Goal: Participate in discussion

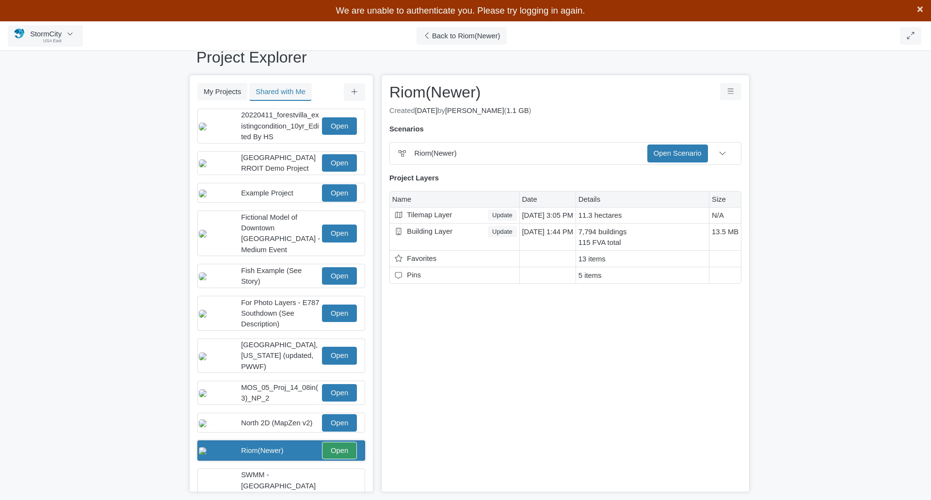
click at [919, 10] on span "×" at bounding box center [919, 9] width 6 height 12
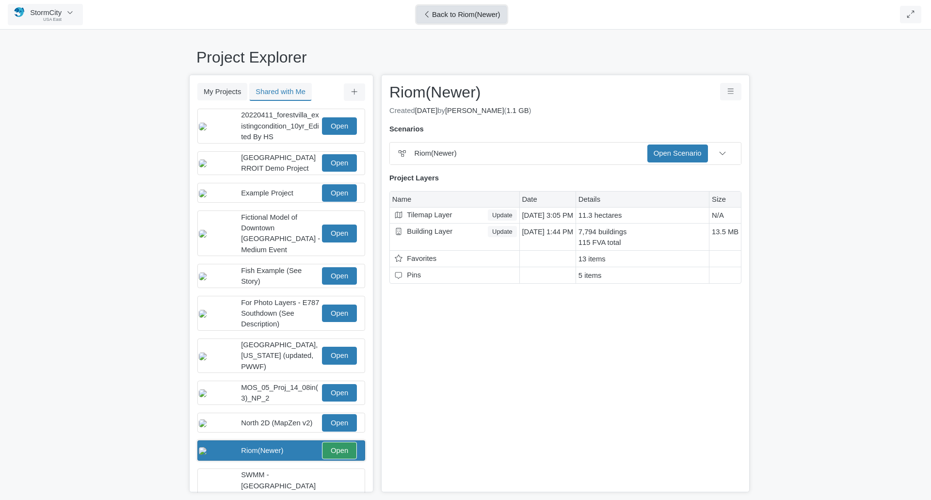
click at [428, 17] on icon at bounding box center [426, 14] width 3 height 6
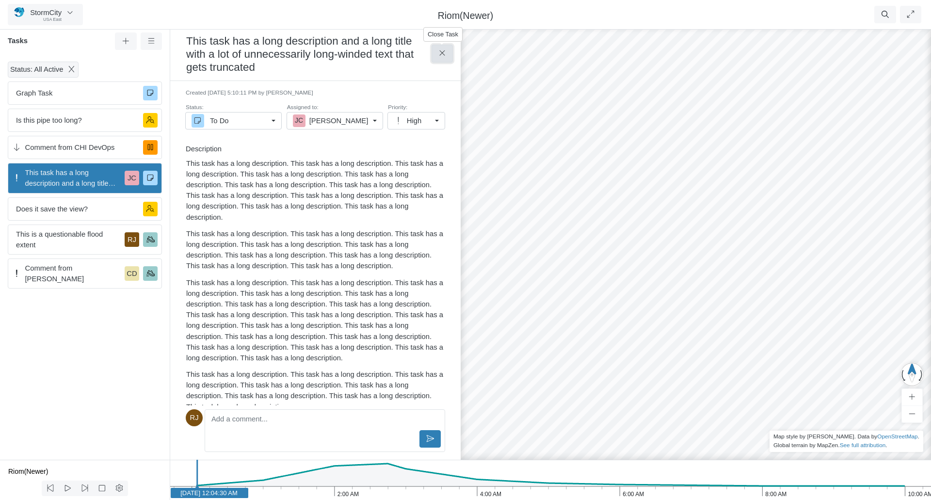
click at [440, 52] on icon at bounding box center [442, 52] width 9 height 7
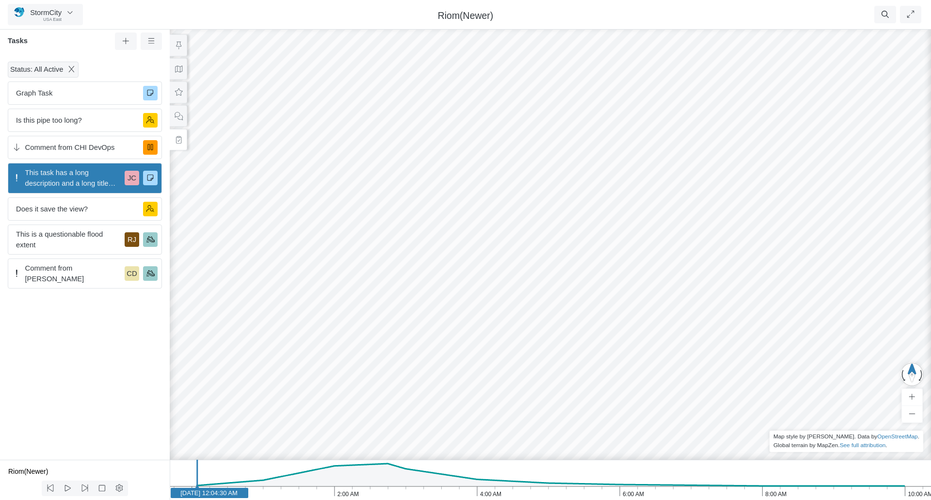
click at [566, 264] on div at bounding box center [550, 262] width 931 height 475
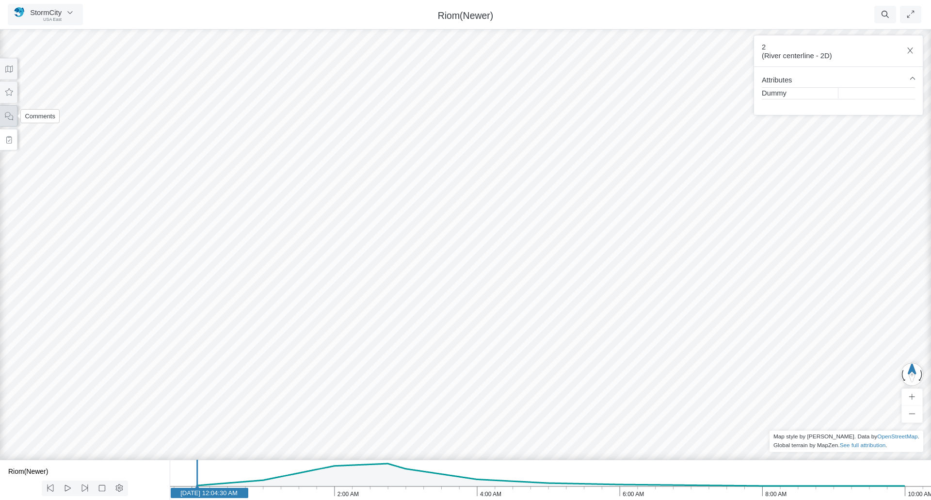
click at [7, 118] on icon at bounding box center [8, 115] width 9 height 7
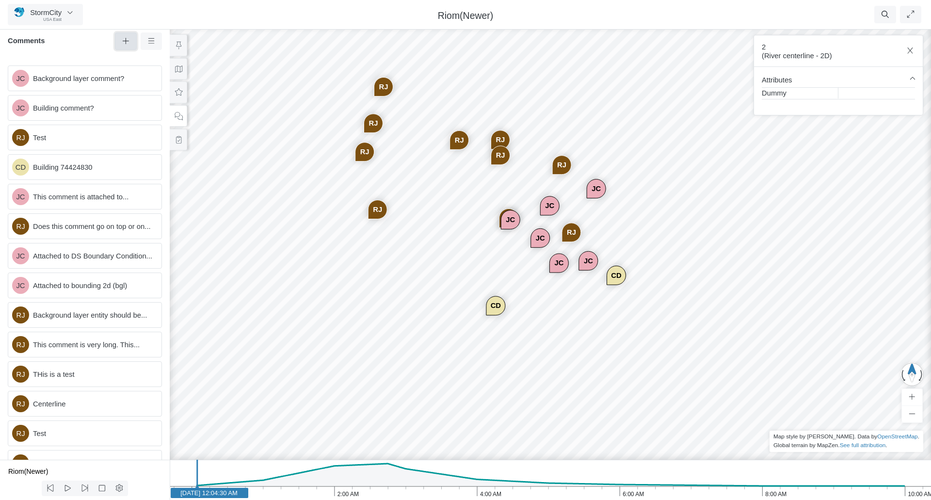
click at [130, 38] on button at bounding box center [126, 40] width 22 height 17
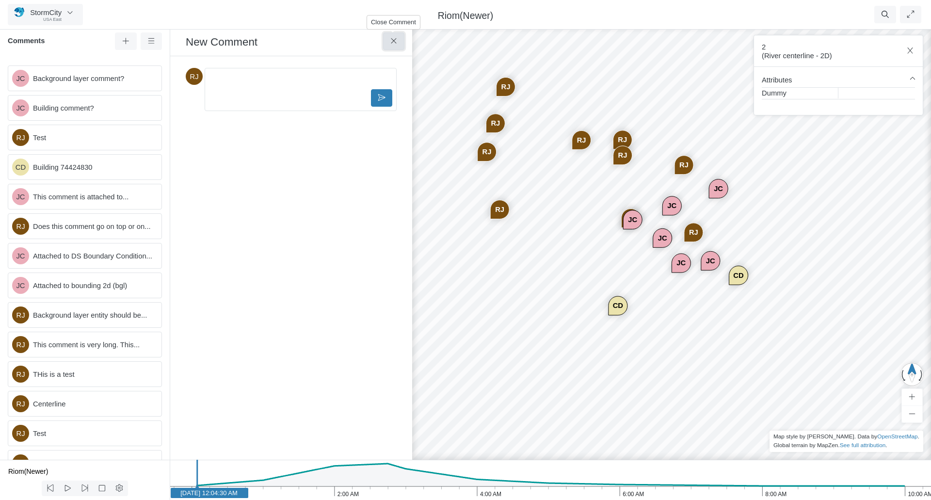
click at [400, 46] on button at bounding box center [394, 40] width 22 height 17
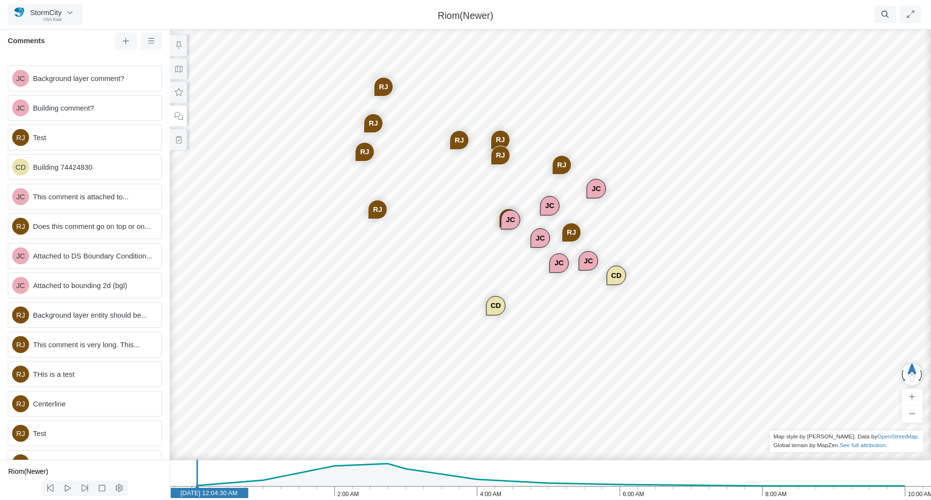
click at [525, 313] on div "JC JC CD JC [GEOGRAPHIC_DATA] JC JC [GEOGRAPHIC_DATA] [GEOGRAPHIC_DATA] [GEOGRA…" at bounding box center [550, 262] width 931 height 475
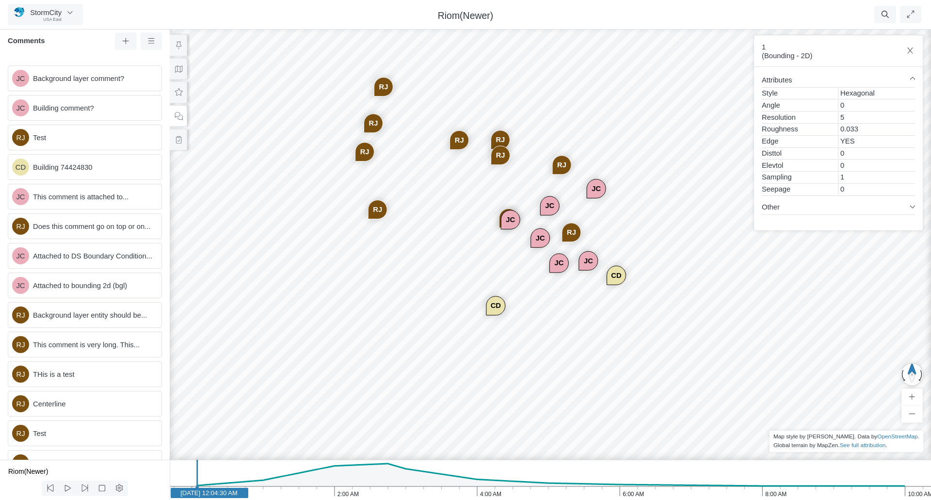
click at [401, 282] on div "JC JC CD JC [GEOGRAPHIC_DATA] JC JC [GEOGRAPHIC_DATA] [GEOGRAPHIC_DATA] [GEOGRA…" at bounding box center [550, 262] width 931 height 475
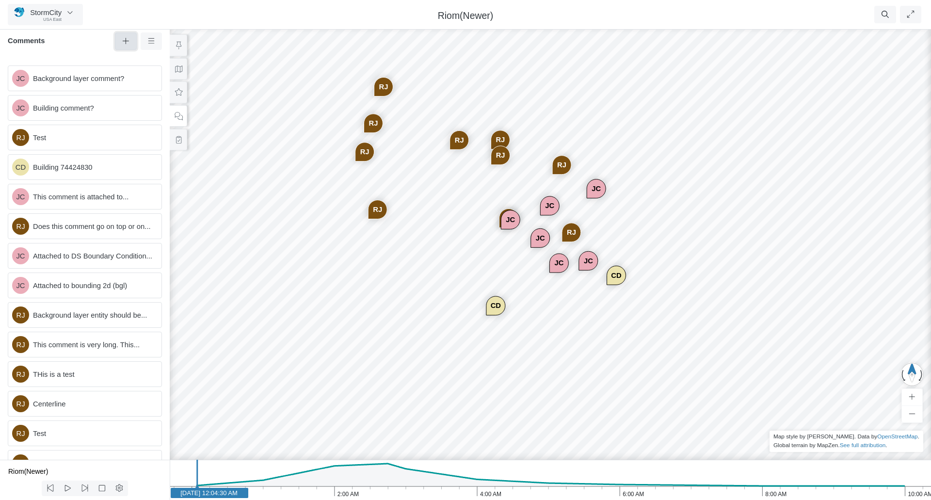
click at [127, 41] on icon at bounding box center [125, 40] width 9 height 7
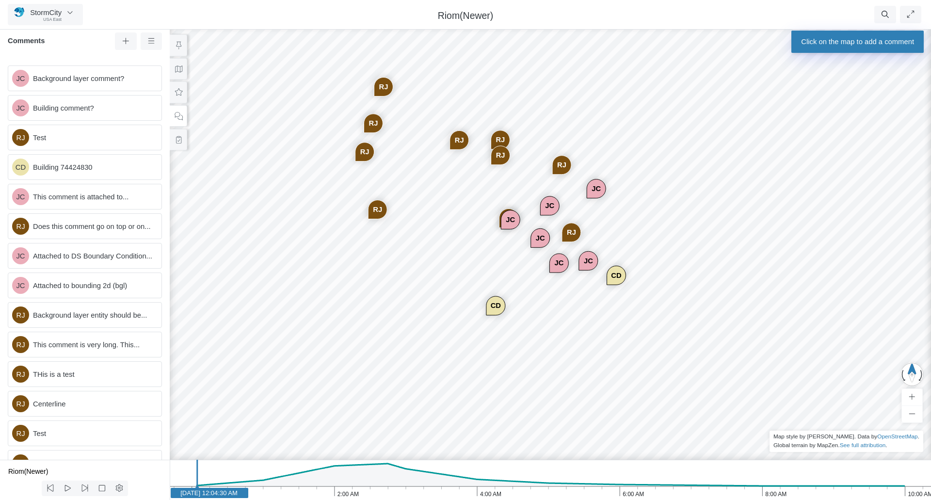
click at [568, 337] on div "JC JC CD JC [GEOGRAPHIC_DATA] JC JC [GEOGRAPHIC_DATA] [GEOGRAPHIC_DATA] [GEOGRA…" at bounding box center [550, 262] width 931 height 475
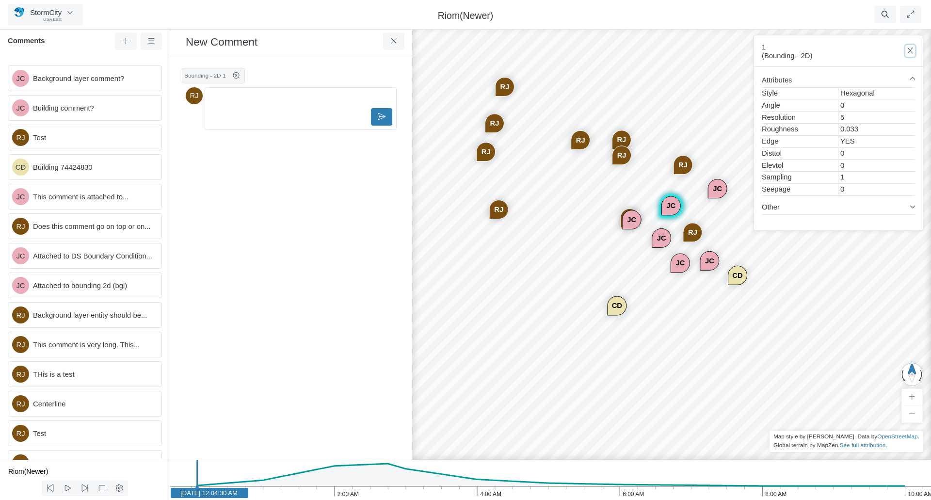
click at [907, 53] on icon "button" at bounding box center [909, 50] width 9 height 7
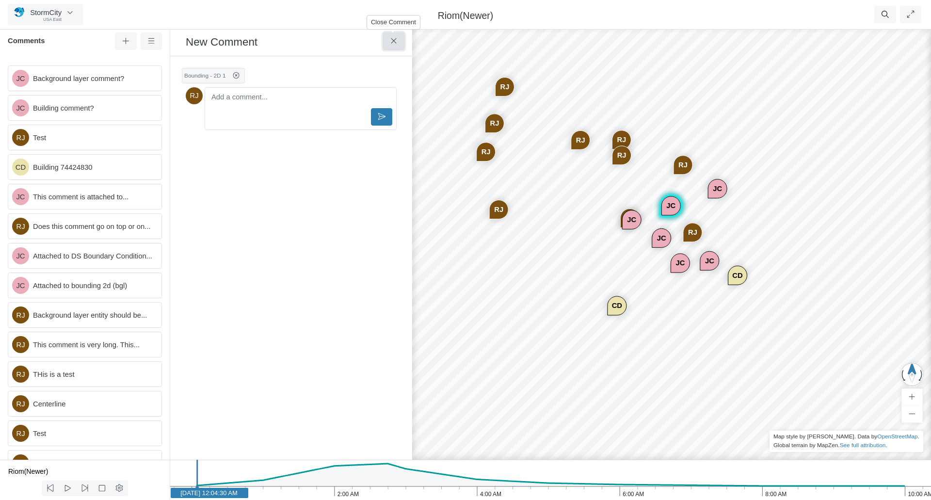
click at [389, 42] on icon at bounding box center [393, 40] width 9 height 7
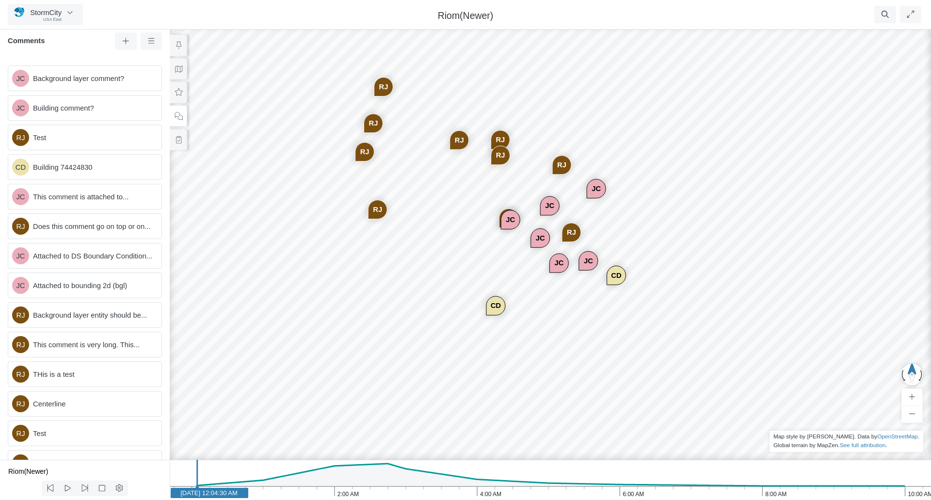
click at [550, 207] on div "JC" at bounding box center [549, 206] width 18 height 18
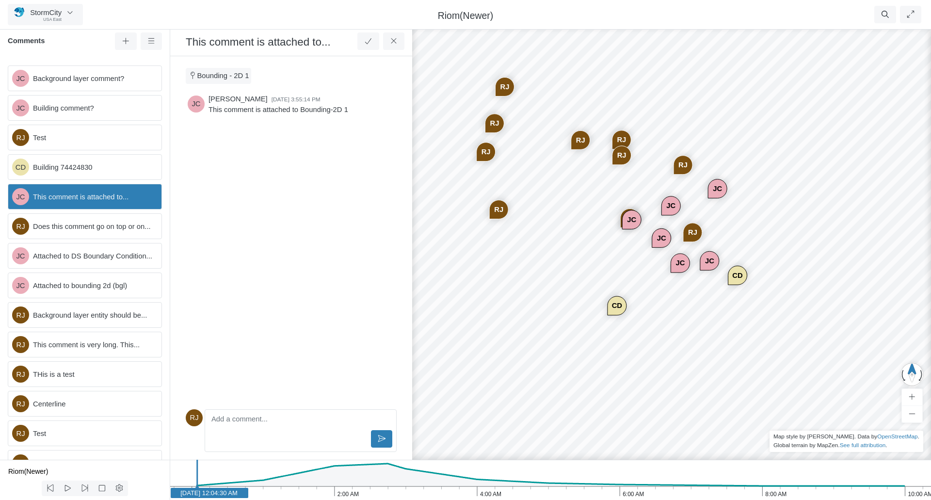
click at [671, 204] on div "JC" at bounding box center [671, 206] width 18 height 18
click at [666, 211] on div "JC" at bounding box center [671, 206] width 18 height 18
click at [627, 220] on div "JC" at bounding box center [631, 219] width 18 height 18
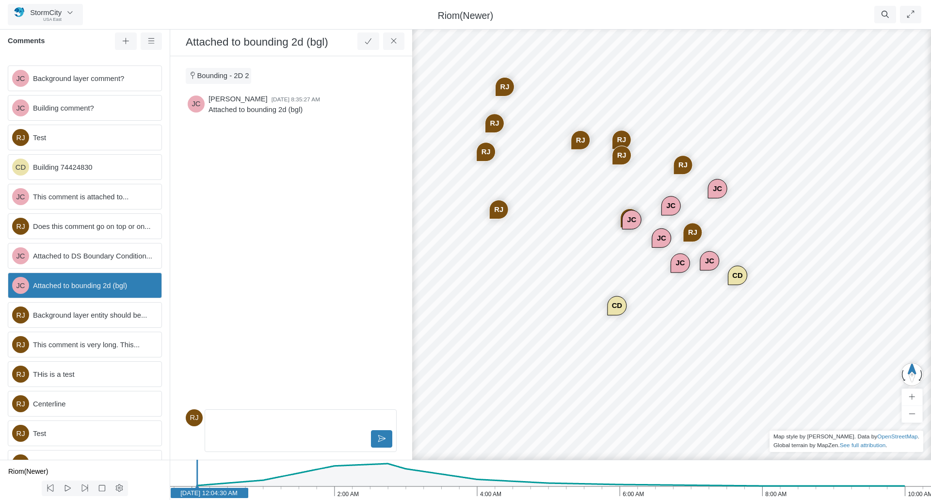
click at [659, 235] on div "JC" at bounding box center [661, 238] width 18 height 18
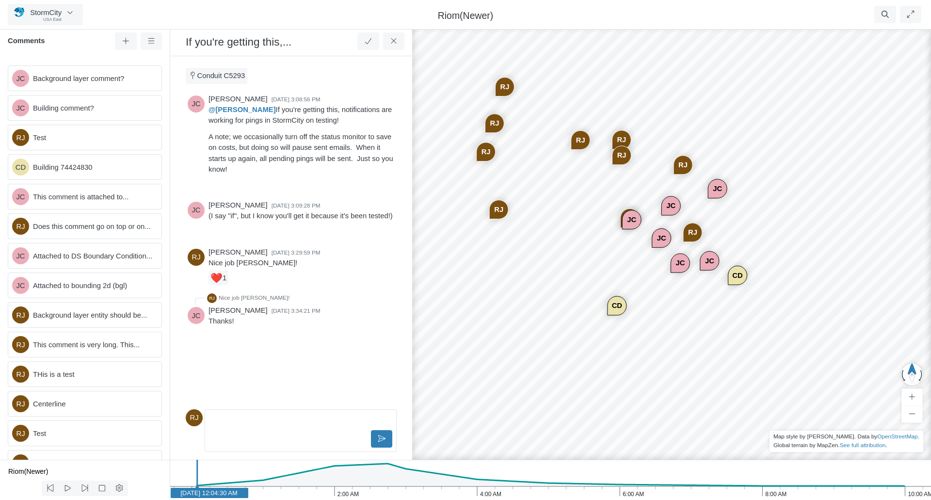
drag, startPoint x: 674, startPoint y: 202, endPoint x: 673, endPoint y: 196, distance: 5.4
click at [673, 202] on div "JC" at bounding box center [671, 206] width 18 height 18
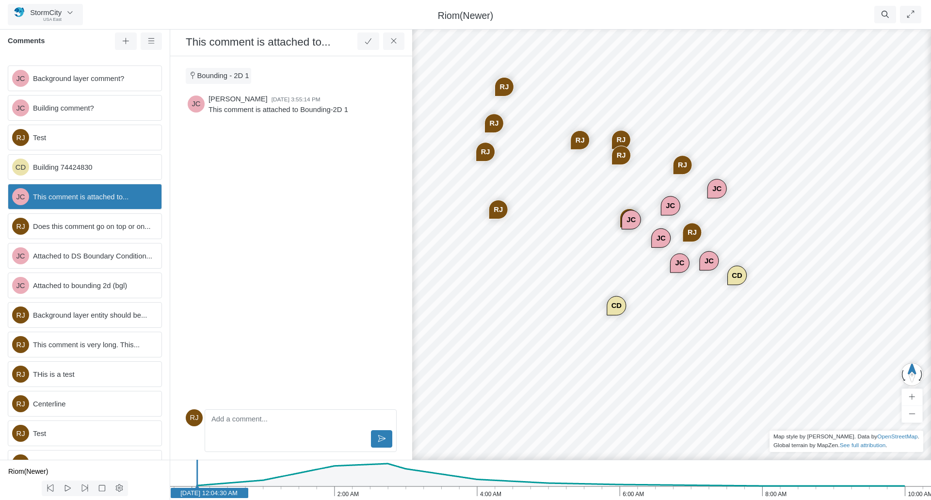
click at [679, 165] on div "RJ" at bounding box center [682, 165] width 18 height 18
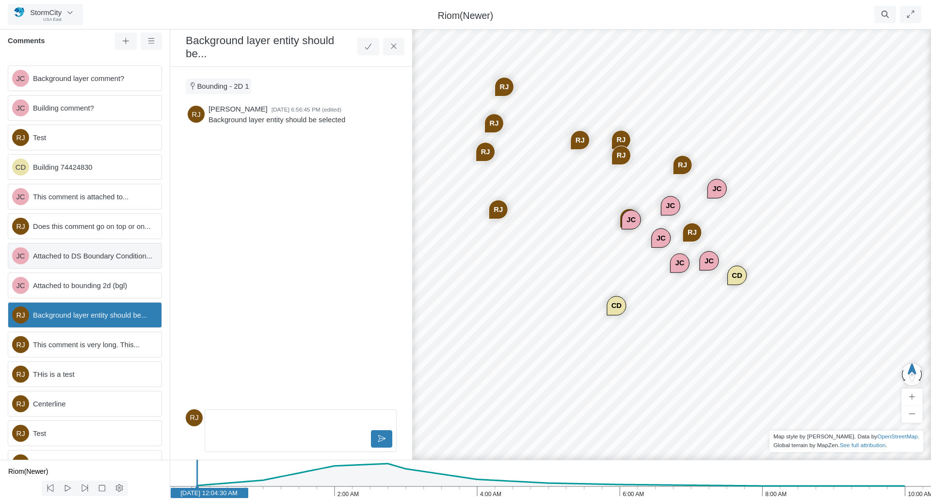
click at [52, 261] on span "Attached to DS Boundary Condition..." at bounding box center [93, 256] width 121 height 11
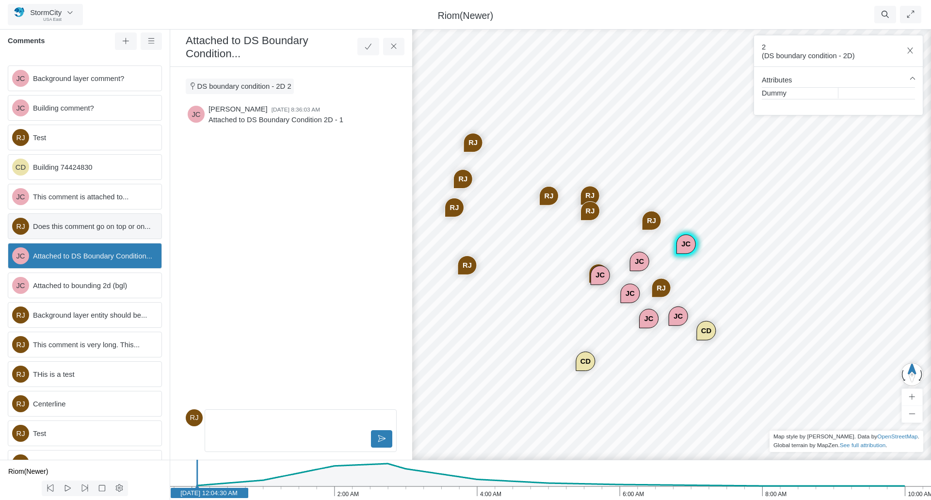
click at [63, 239] on div "RJ Does this comment go on top or on..." at bounding box center [85, 226] width 154 height 26
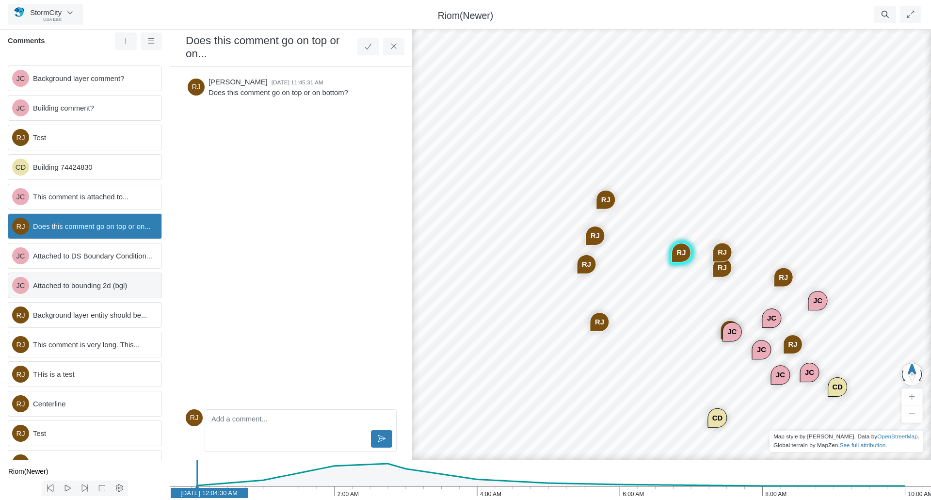
click at [55, 298] on div "JC Attached to bounding 2d (bgl)" at bounding box center [85, 285] width 154 height 26
